Goal: Task Accomplishment & Management: Use online tool/utility

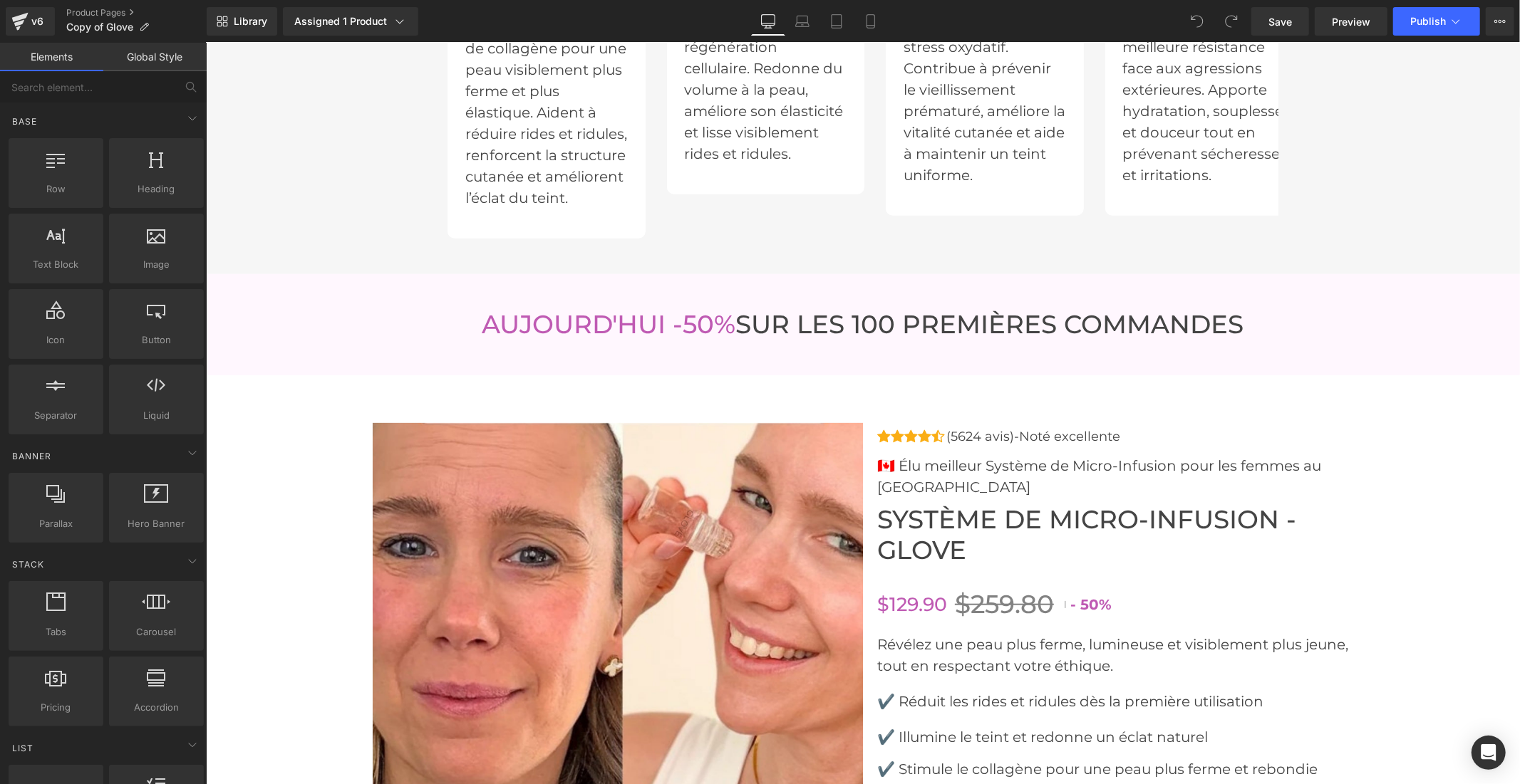
scroll to position [5856, 0]
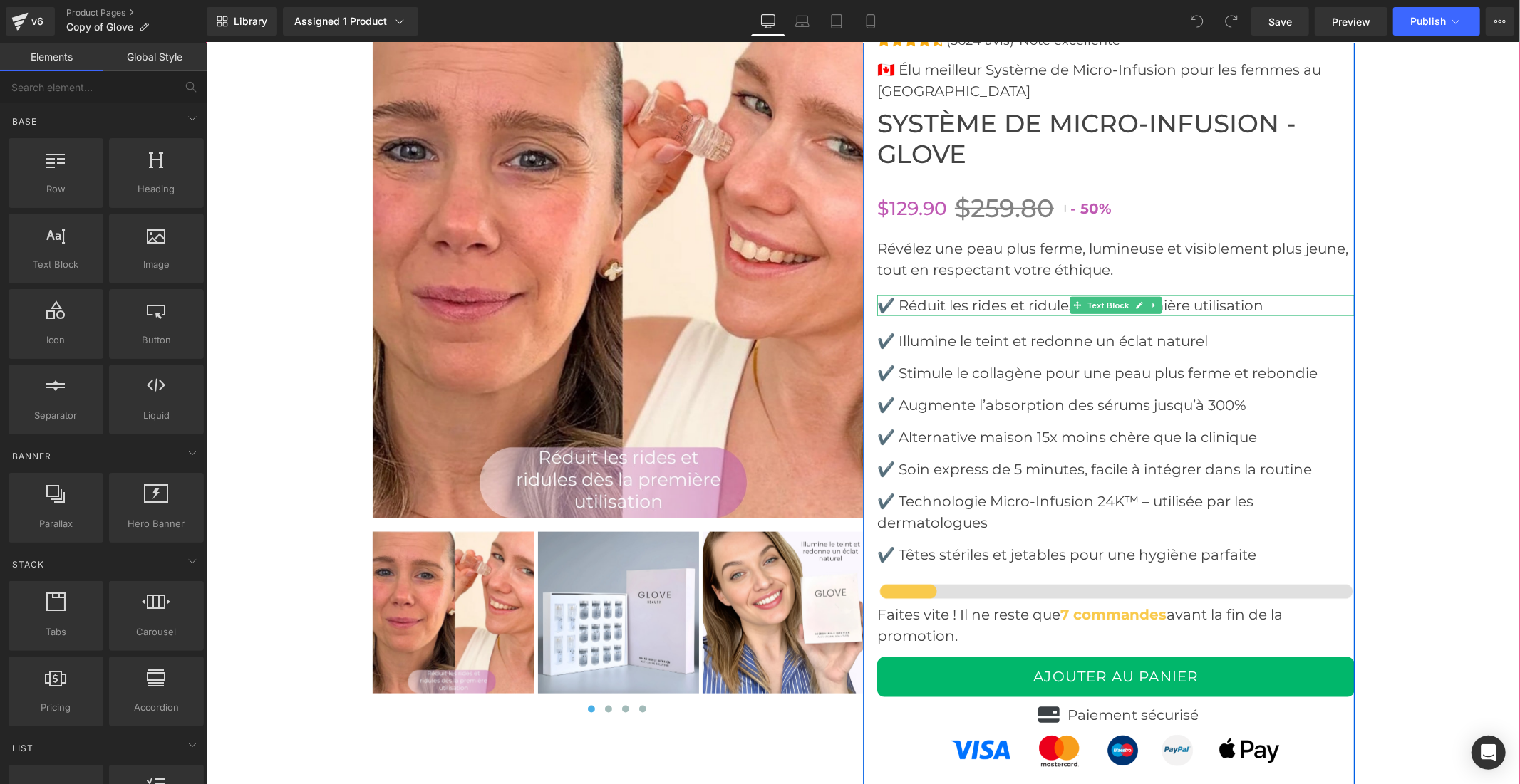
click at [1007, 314] on font "✔️ Réduit les rides et ridules dès la première utilisation" at bounding box center [1069, 305] width 386 height 17
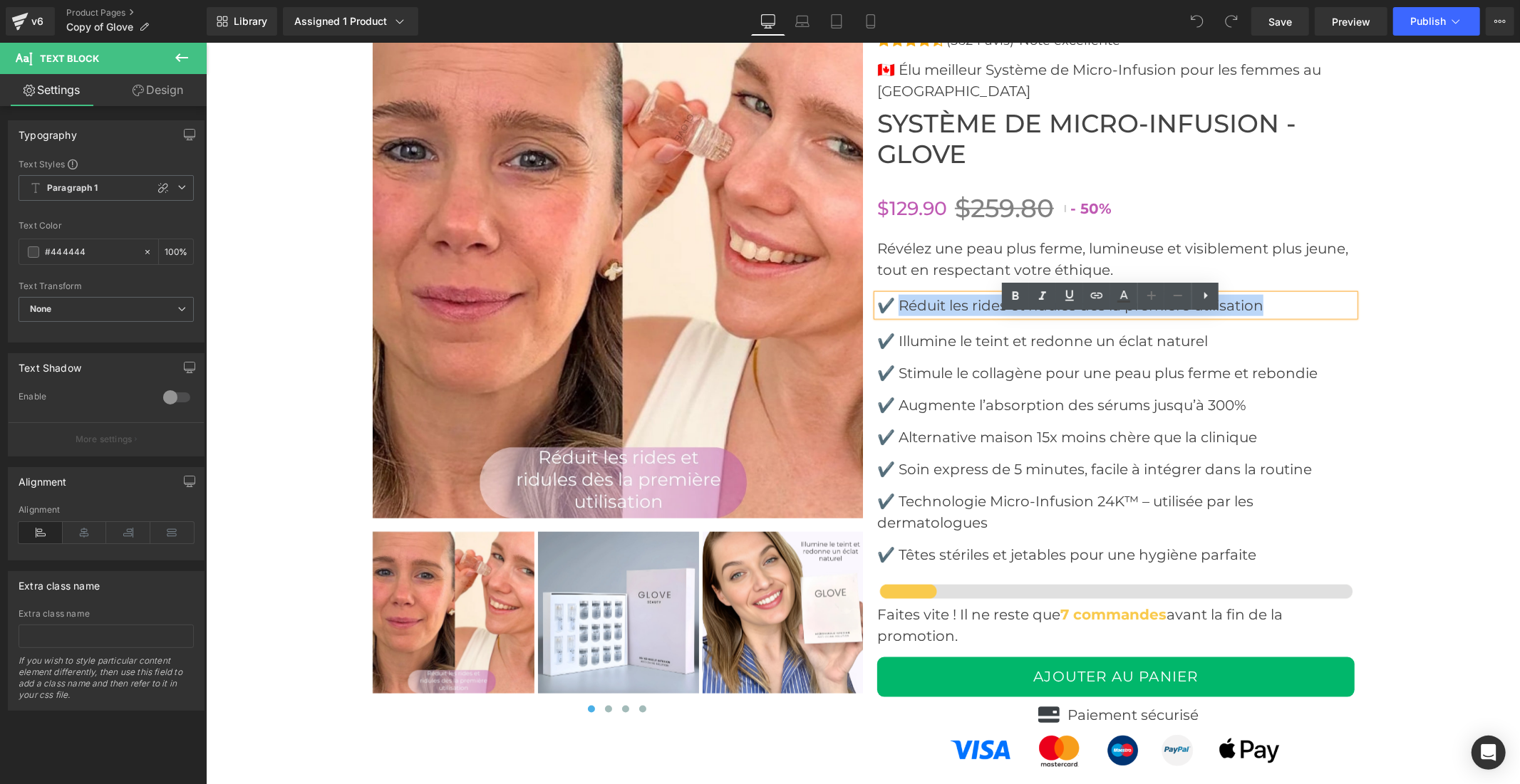
drag, startPoint x: 1276, startPoint y: 327, endPoint x: 893, endPoint y: 329, distance: 383.0
click at [893, 316] on p "✔️ Réduit les rides et ridules dès la première utilisation" at bounding box center [1115, 305] width 477 height 21
copy font "Réduit les rides et ridules dès la première utilisation"
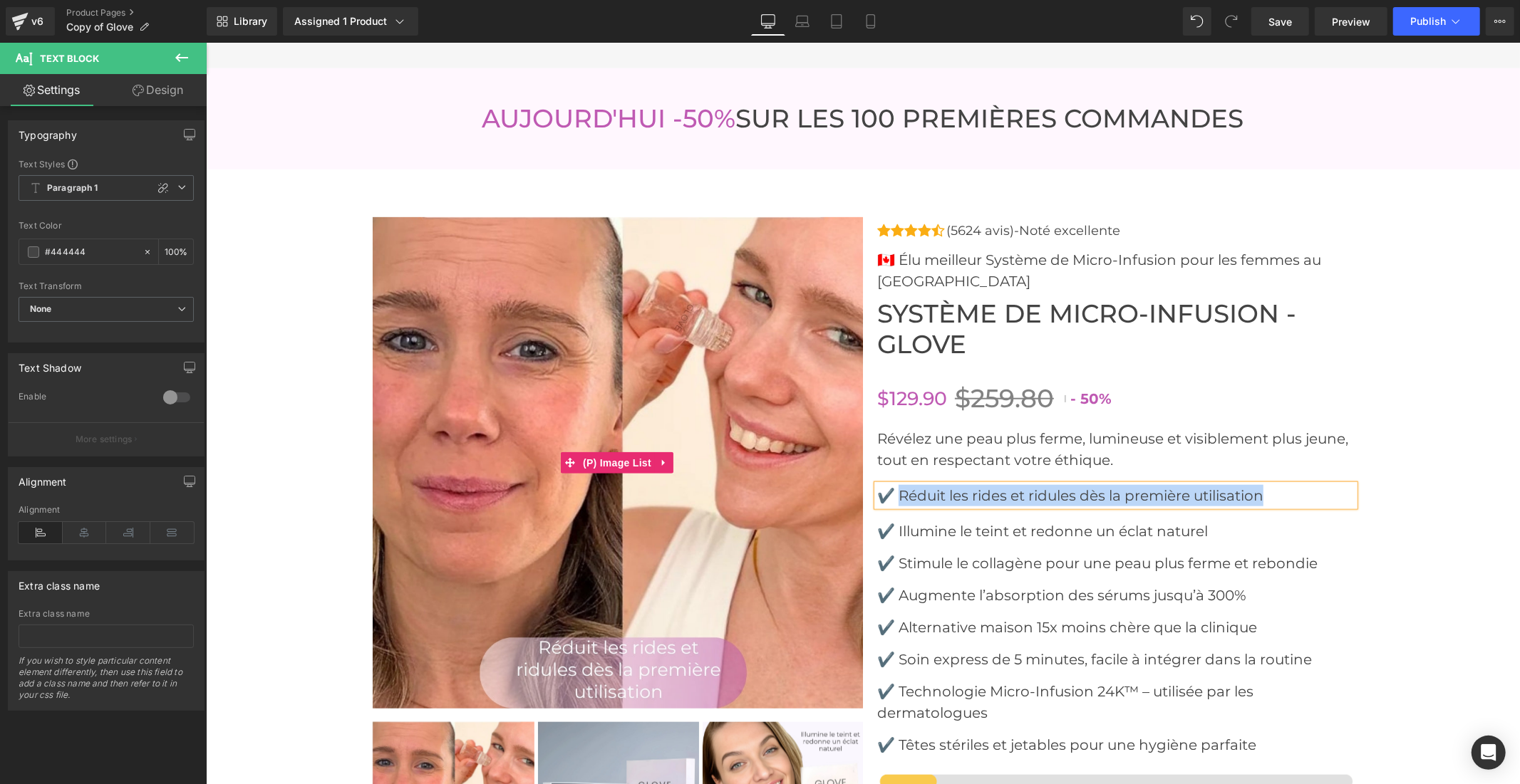
scroll to position [5460, 0]
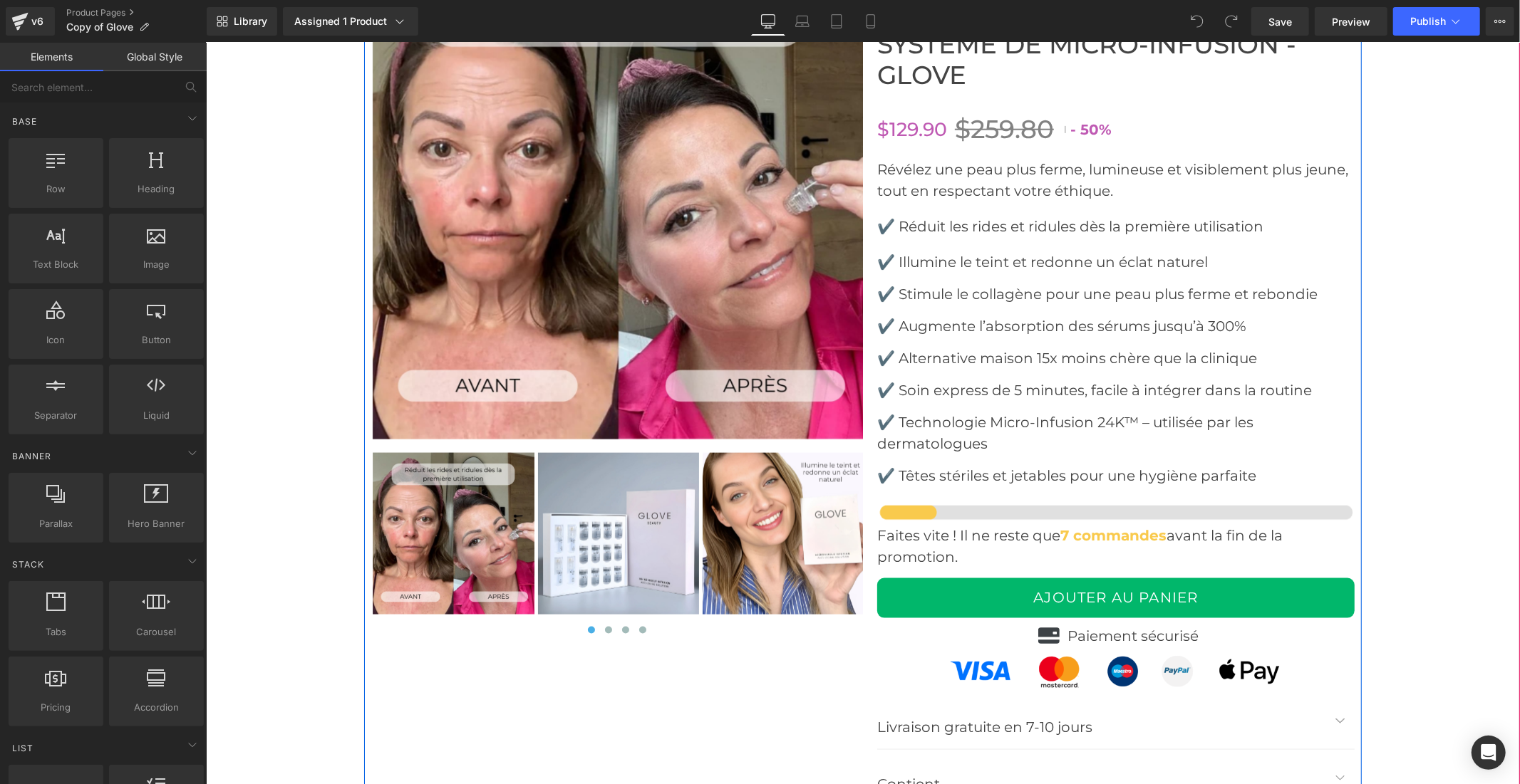
scroll to position [5856, 0]
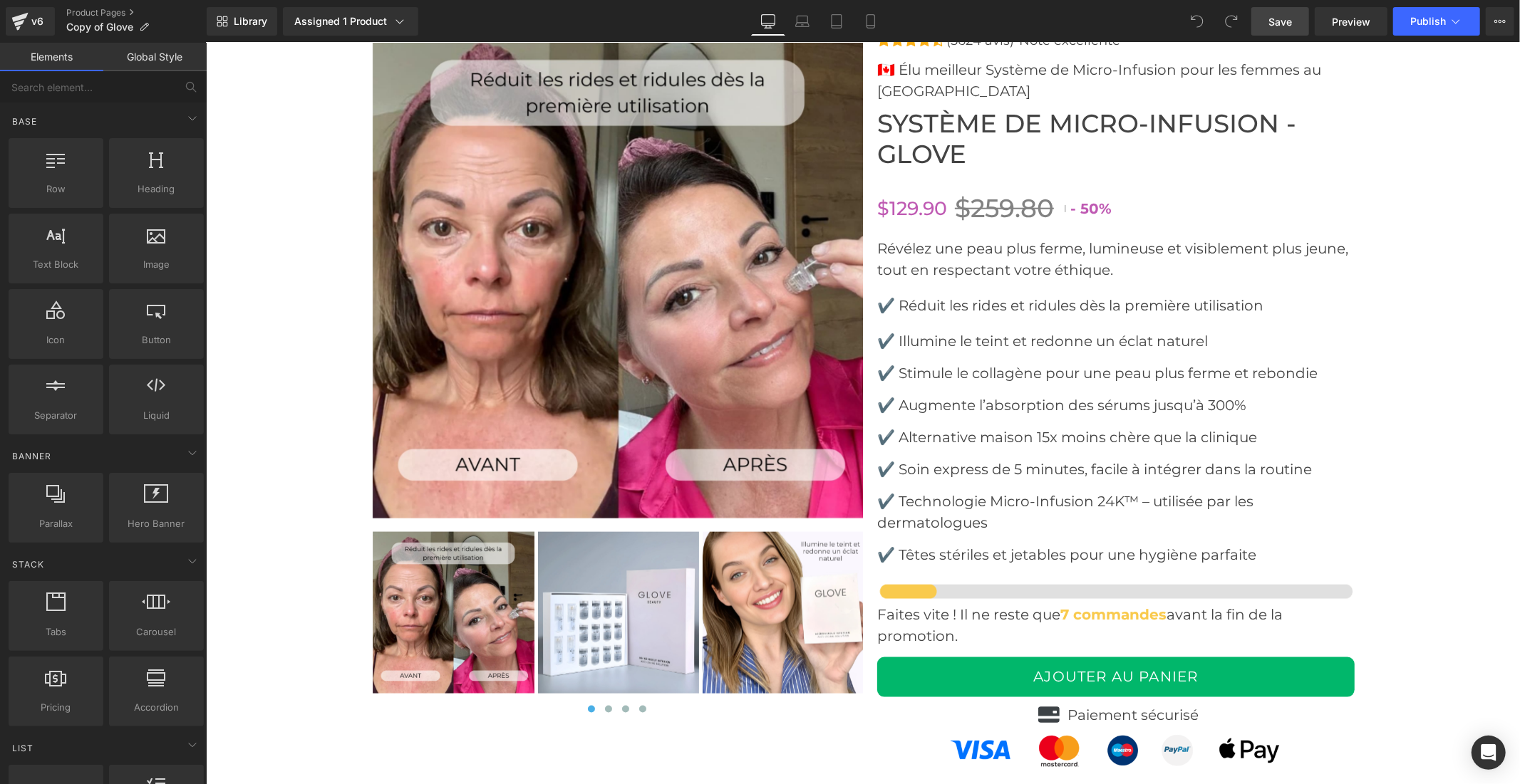
click at [1296, 24] on link "Save" at bounding box center [1279, 21] width 58 height 29
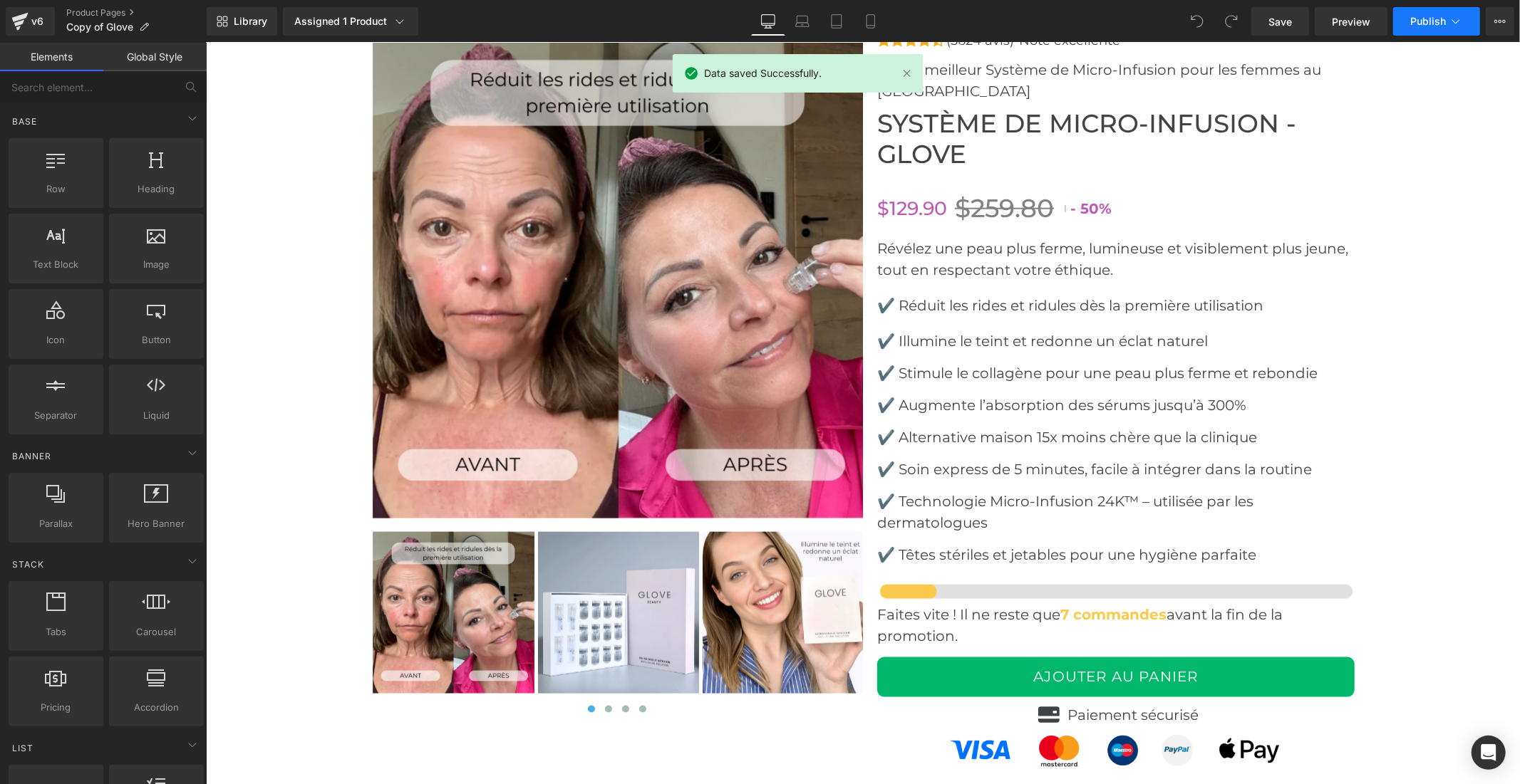
click at [1427, 12] on button "Publish" at bounding box center [1435, 21] width 87 height 29
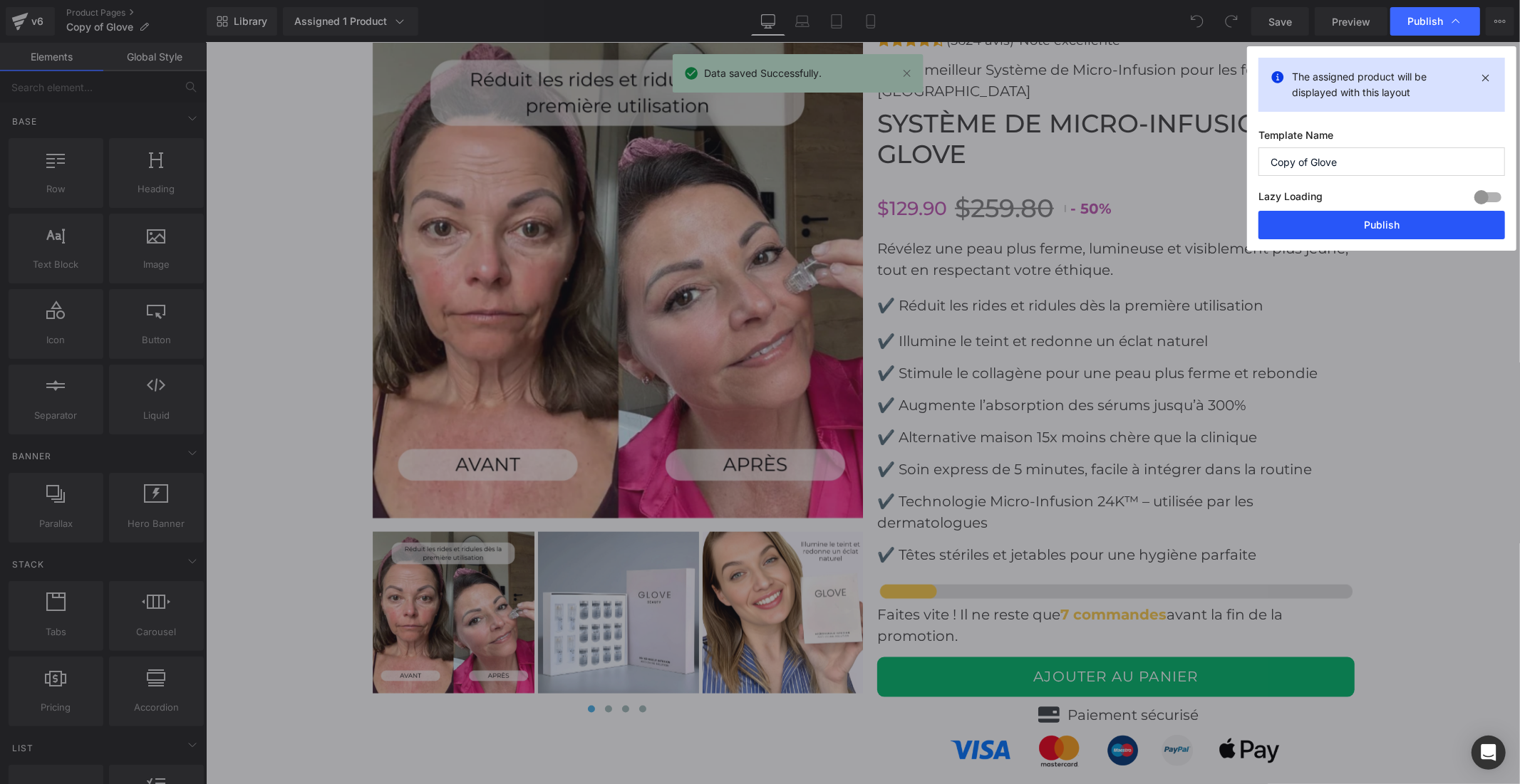
drag, startPoint x: 1394, startPoint y: 230, endPoint x: 1150, endPoint y: 147, distance: 257.7
click at [1394, 230] on button "Publish" at bounding box center [1381, 225] width 246 height 29
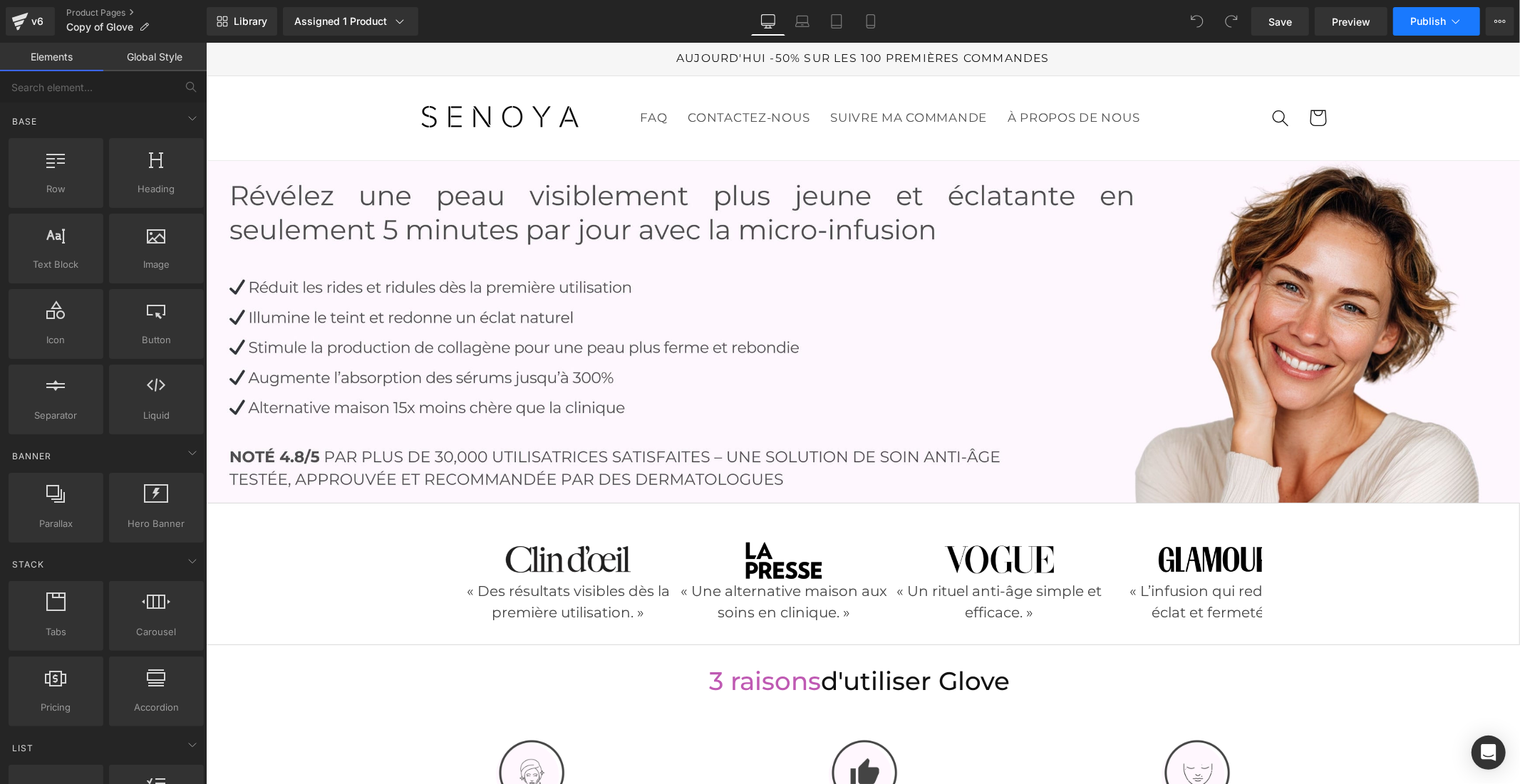
click at [1414, 17] on span "Publish" at bounding box center [1427, 21] width 35 height 11
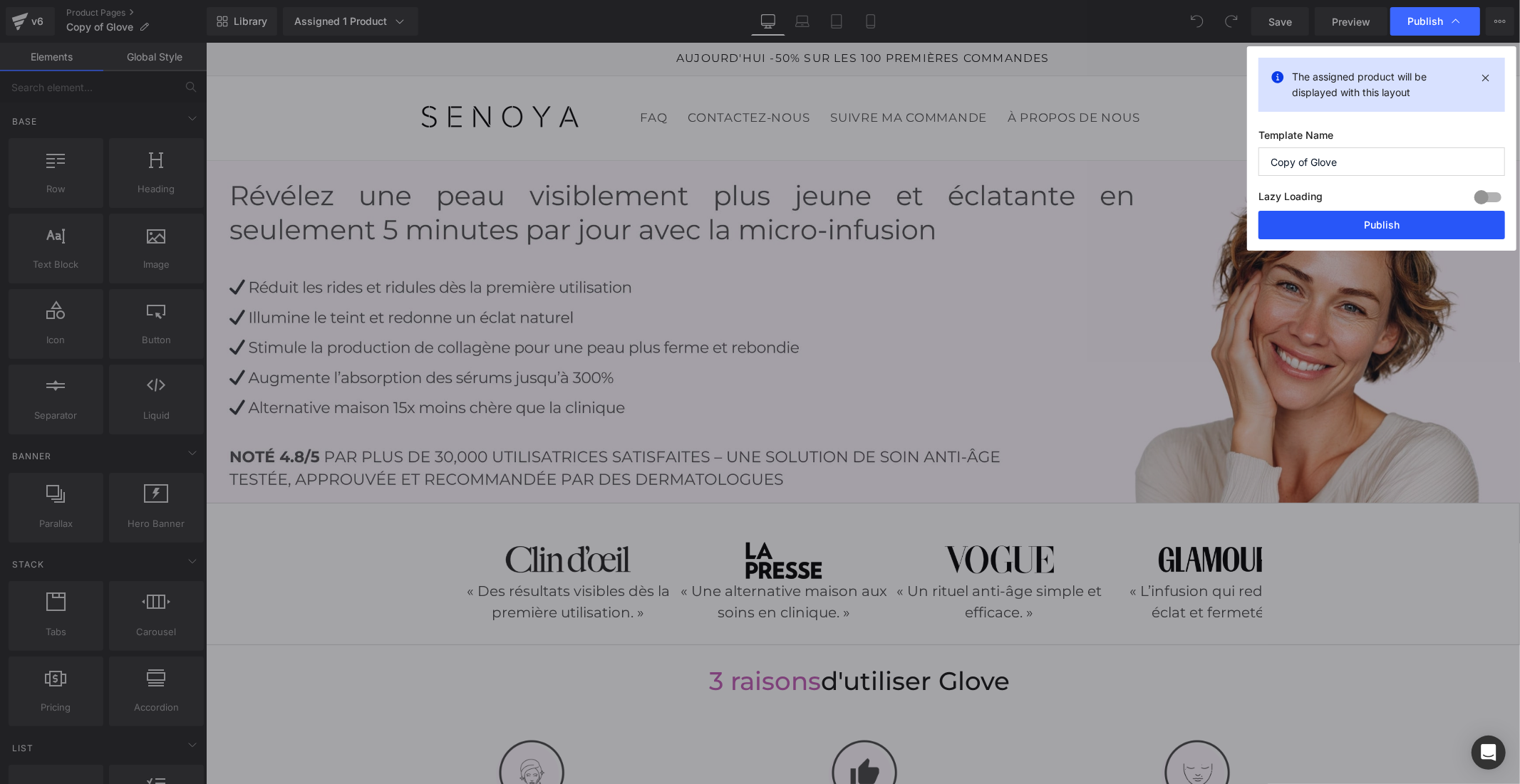
click at [1418, 220] on button "Publish" at bounding box center [1381, 225] width 246 height 29
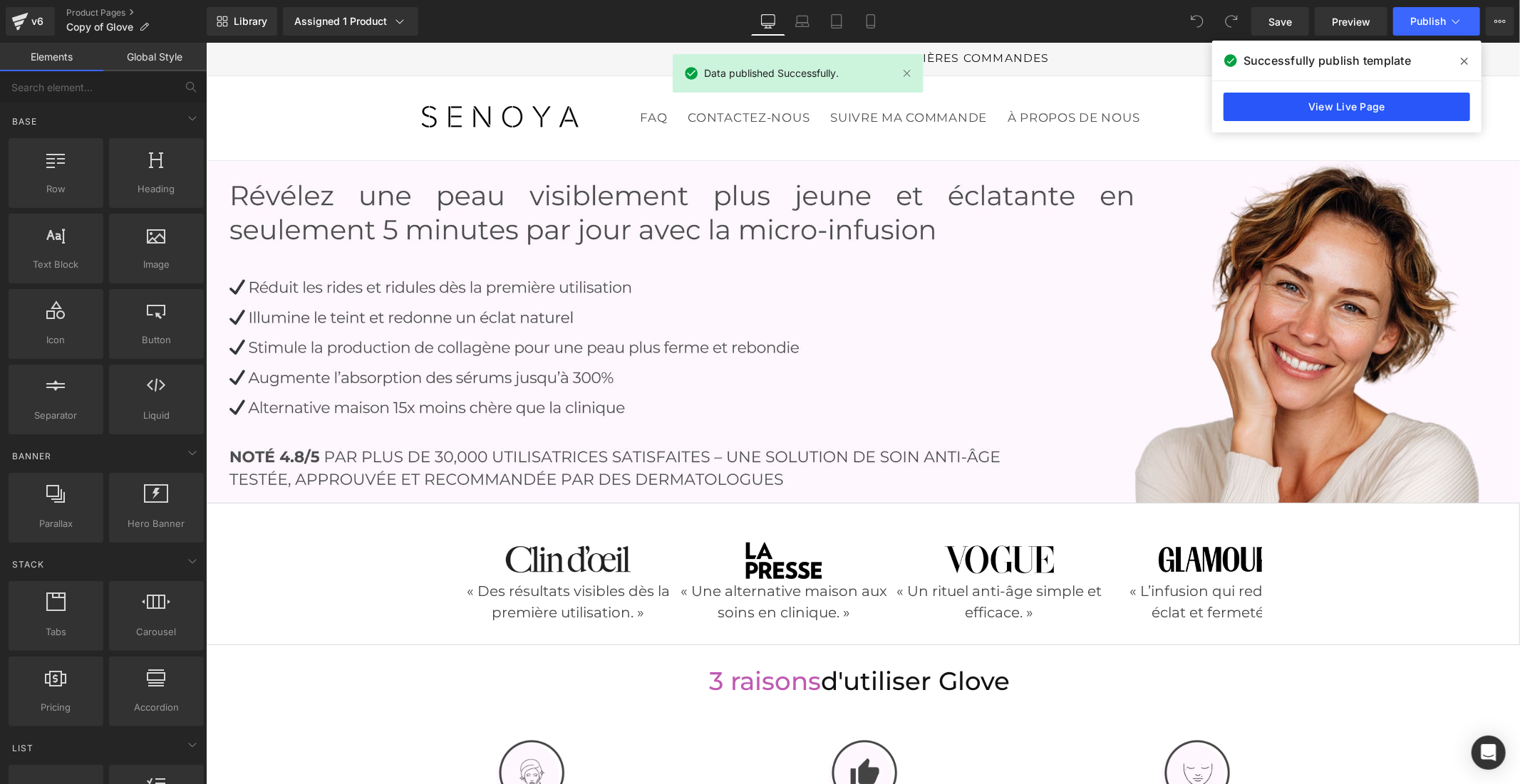
click at [1350, 105] on link "View Live Page" at bounding box center [1346, 106] width 246 height 29
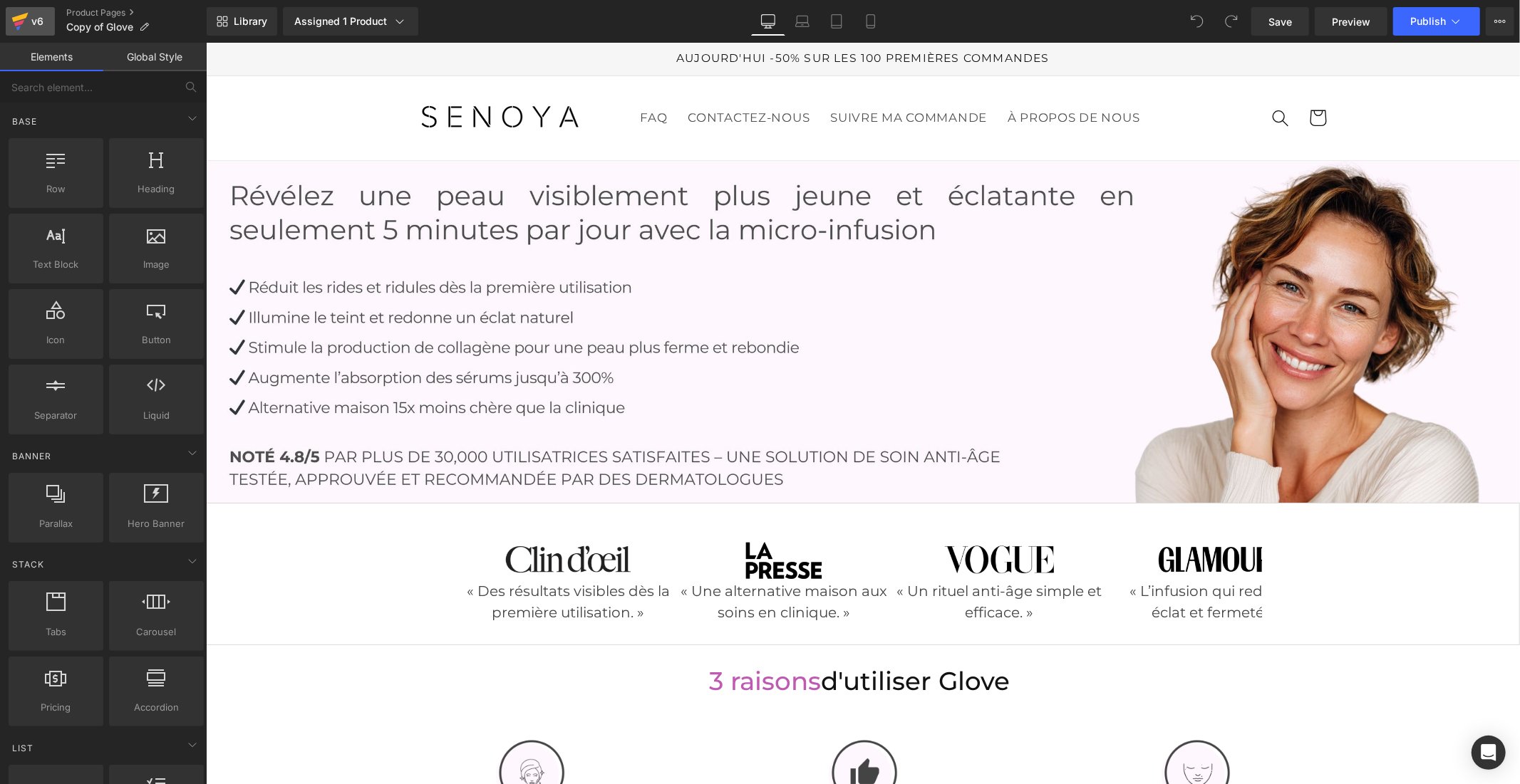
drag, startPoint x: 34, startPoint y: 24, endPoint x: 16, endPoint y: 15, distance: 20.1
click at [16, 15] on icon at bounding box center [20, 21] width 17 height 35
